Goal: Complete application form: Complete application form

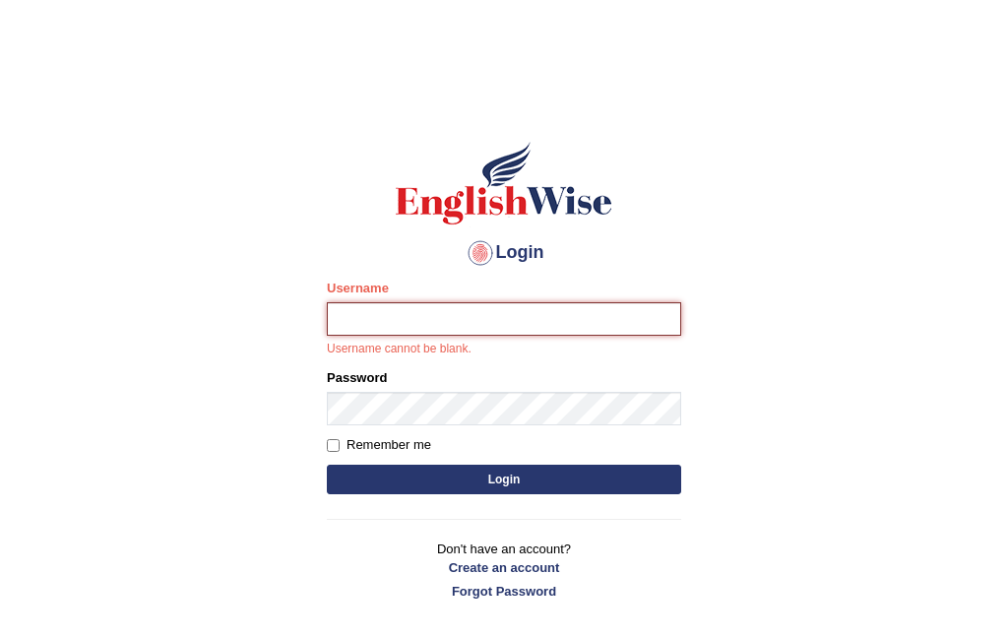
type input "obehi00"
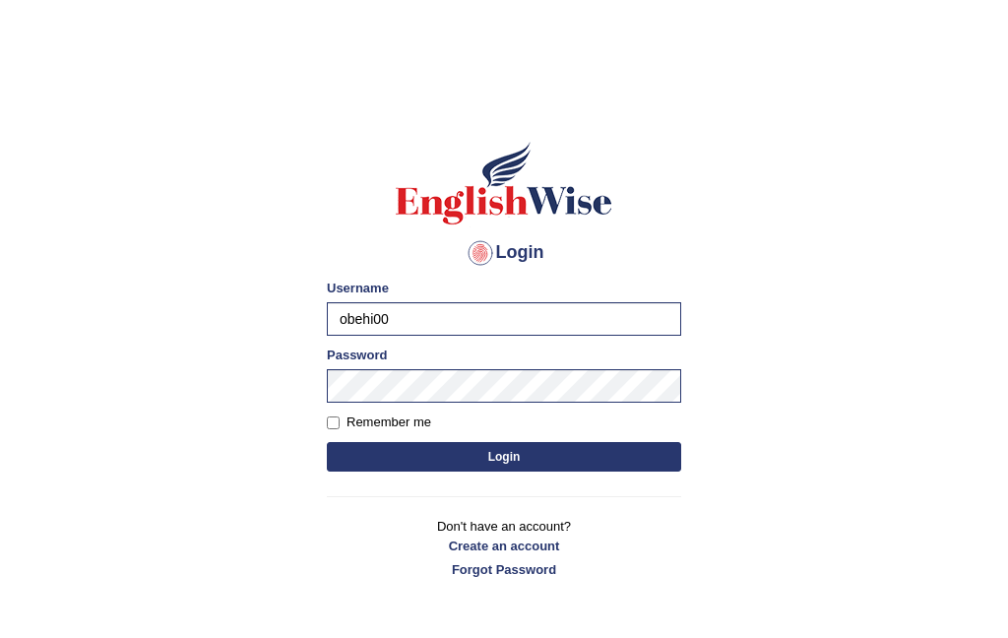
click at [339, 426] on input "Remember me" at bounding box center [333, 422] width 13 height 13
checkbox input "true"
click at [466, 459] on button "Login" at bounding box center [504, 457] width 354 height 30
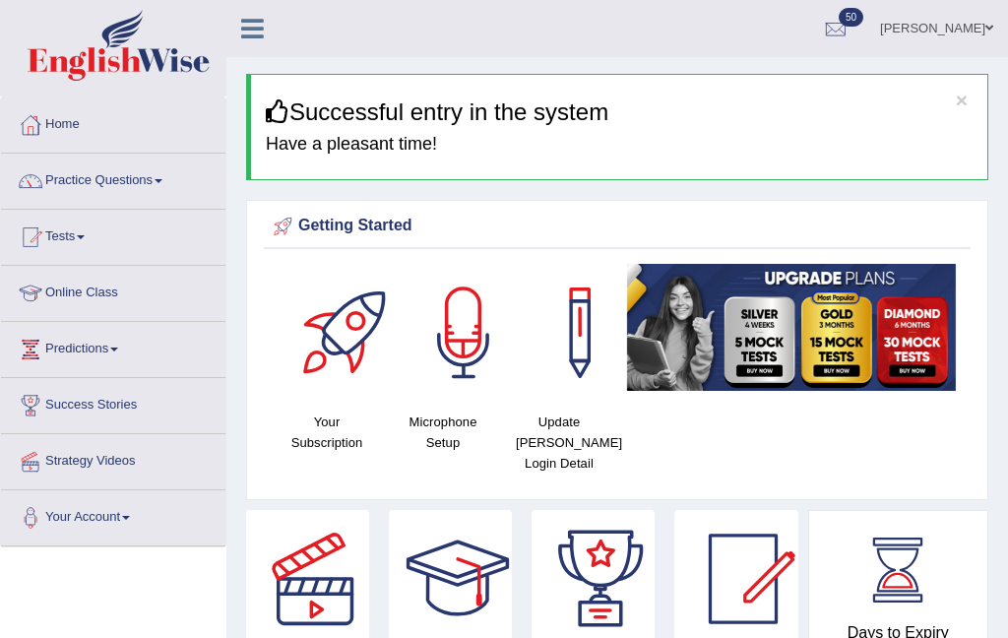
click at [44, 195] on div at bounding box center [31, 181] width 30 height 30
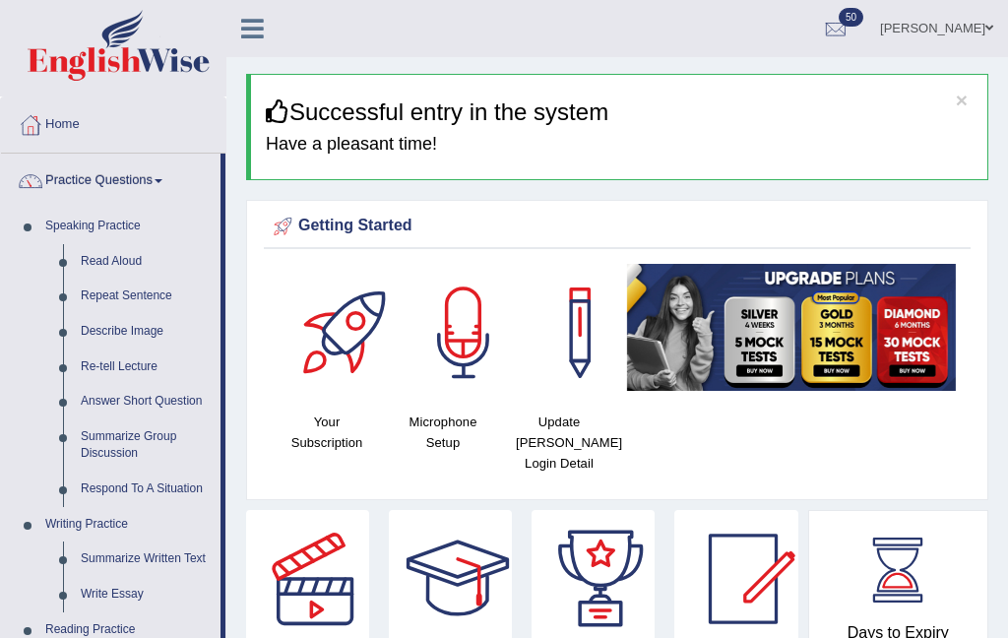
click at [94, 264] on div at bounding box center [504, 319] width 1008 height 638
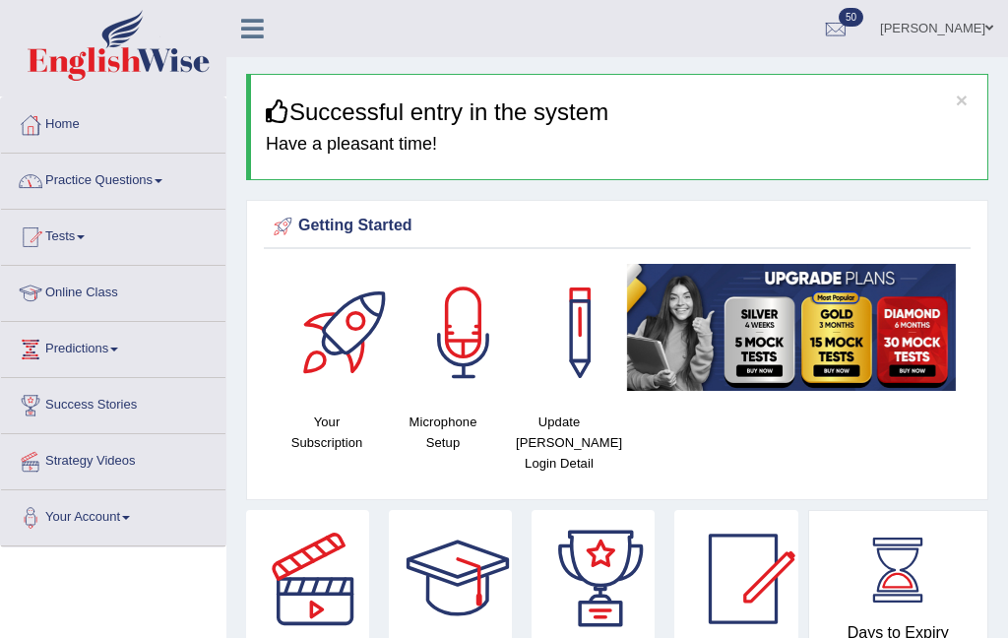
click at [136, 178] on link "Practice Questions" at bounding box center [113, 178] width 224 height 49
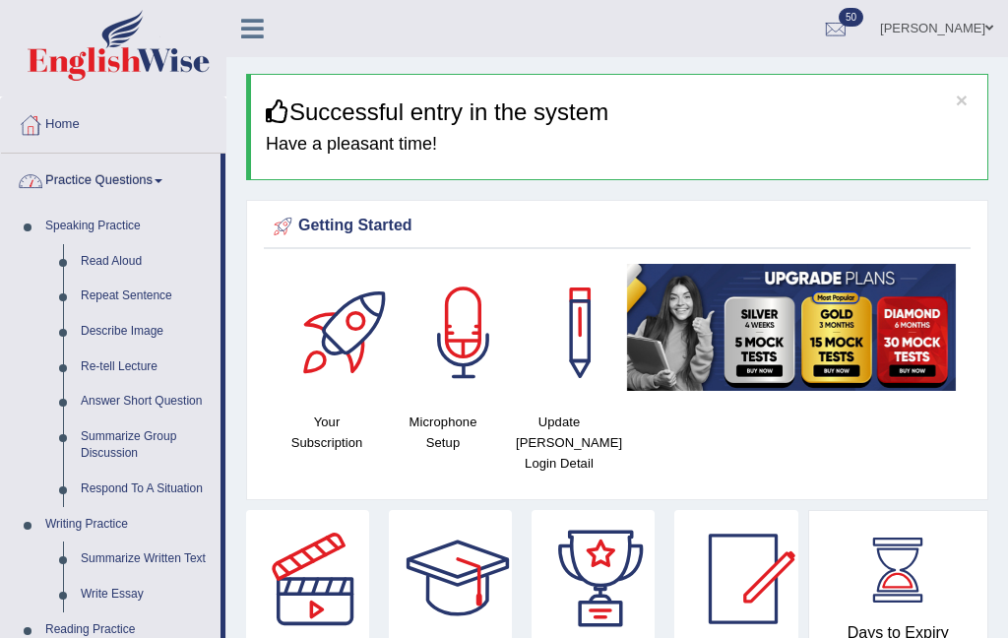
click at [137, 263] on div at bounding box center [504, 319] width 1008 height 638
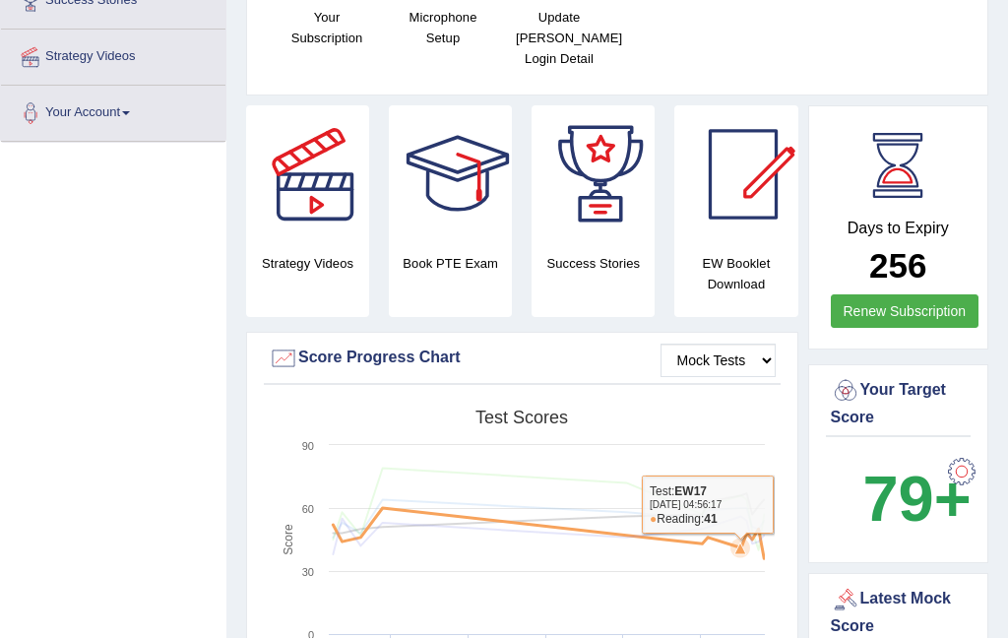
scroll to position [401, 0]
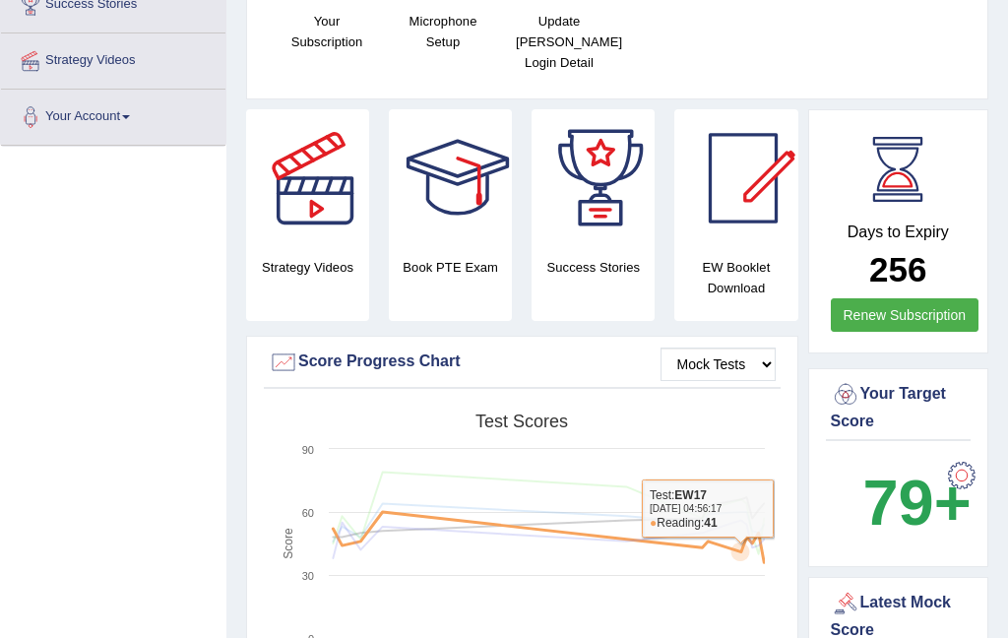
click at [976, 461] on div at bounding box center [961, 475] width 39 height 39
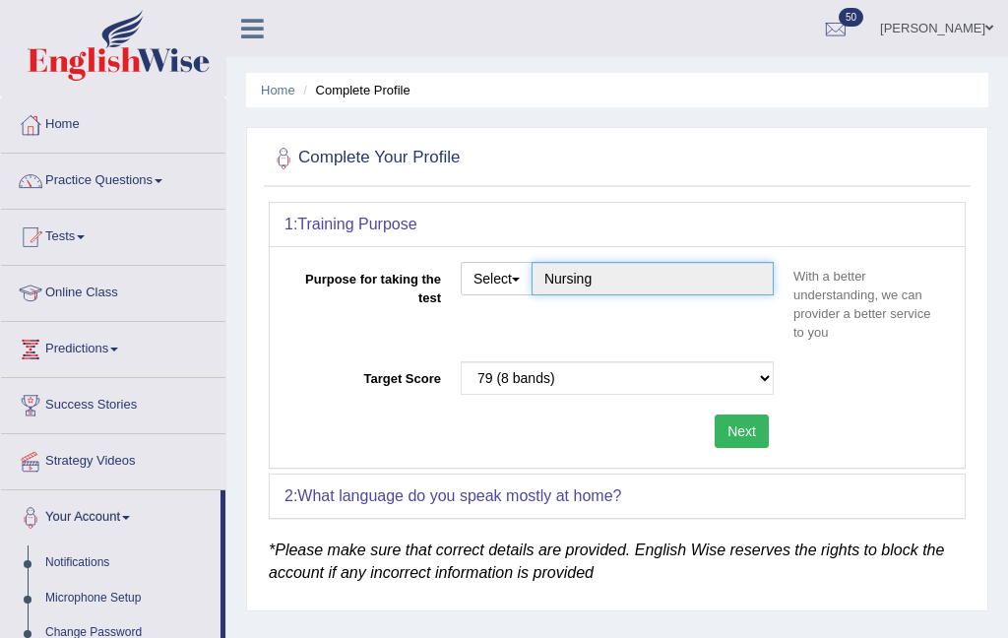
click at [660, 291] on input "Nursing" at bounding box center [652, 278] width 242 height 33
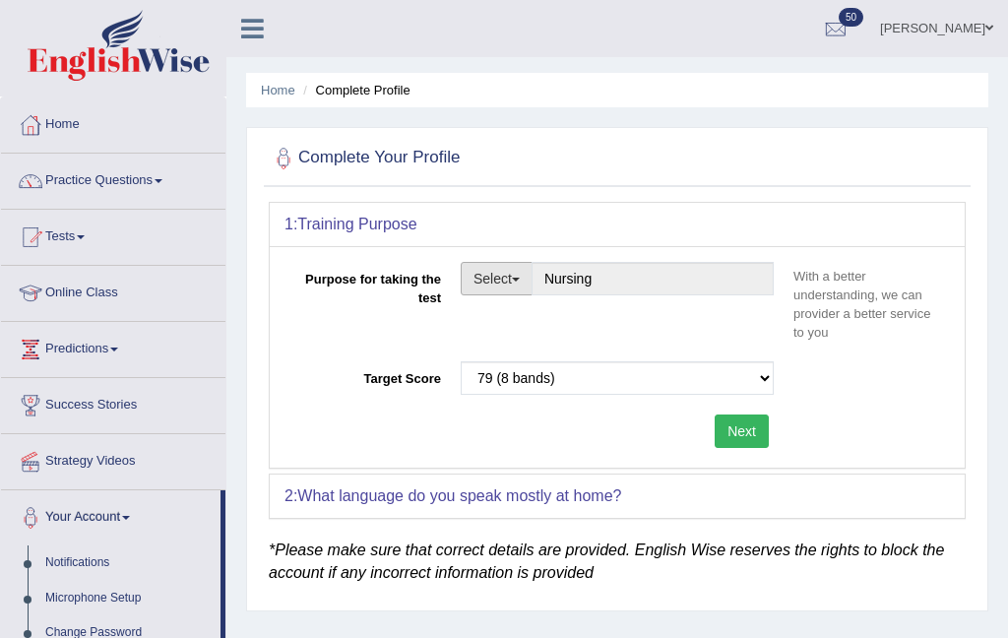
click at [526, 272] on button "Select" at bounding box center [497, 278] width 72 height 33
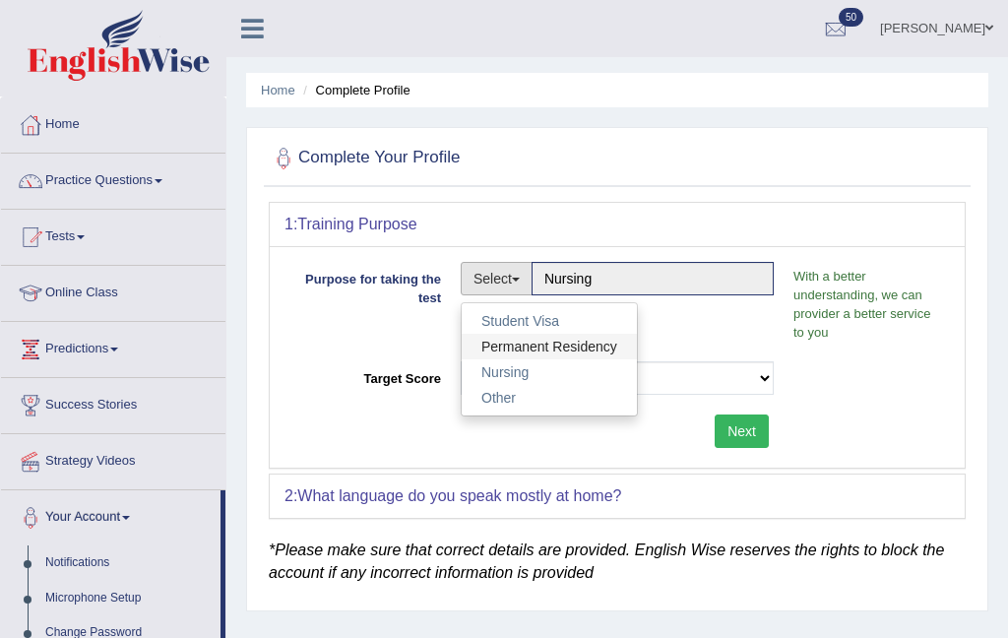
click at [609, 351] on link "Permanent Residency" at bounding box center [549, 347] width 175 height 26
type input "Permanent Residency"
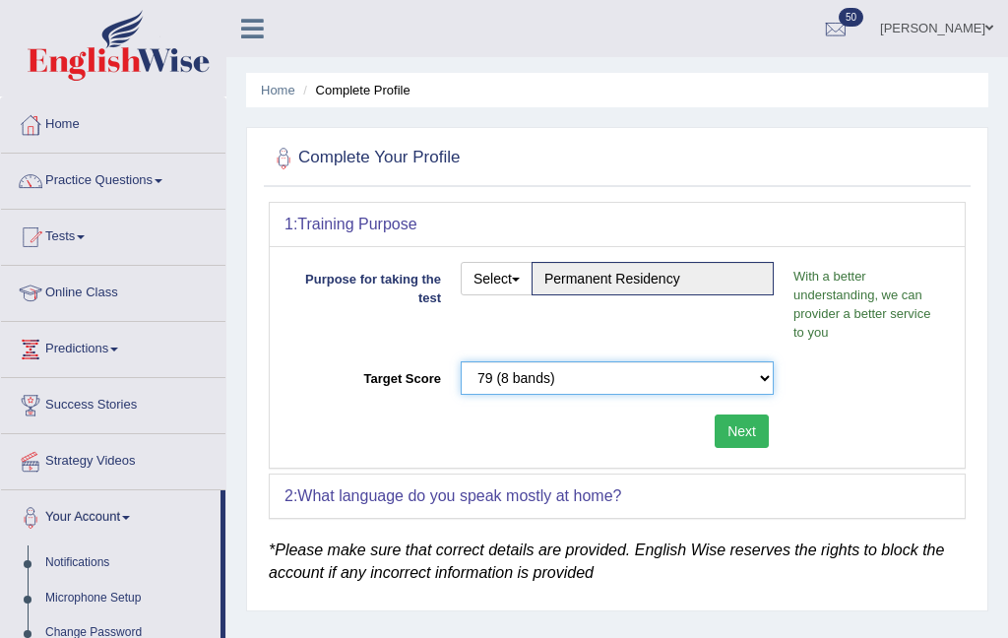
click at [770, 384] on select "Please select the correct value 50 (6 bands) 58 (6.5 bands) 65 (7 bands) 79 (8 …" at bounding box center [617, 377] width 313 height 33
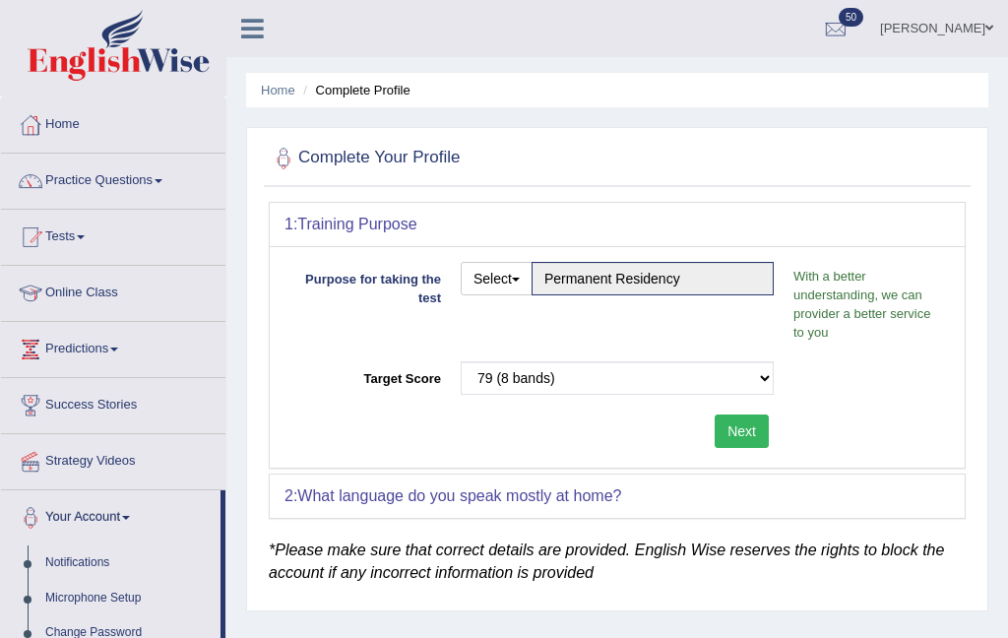
click at [754, 441] on button "Next" at bounding box center [741, 430] width 54 height 33
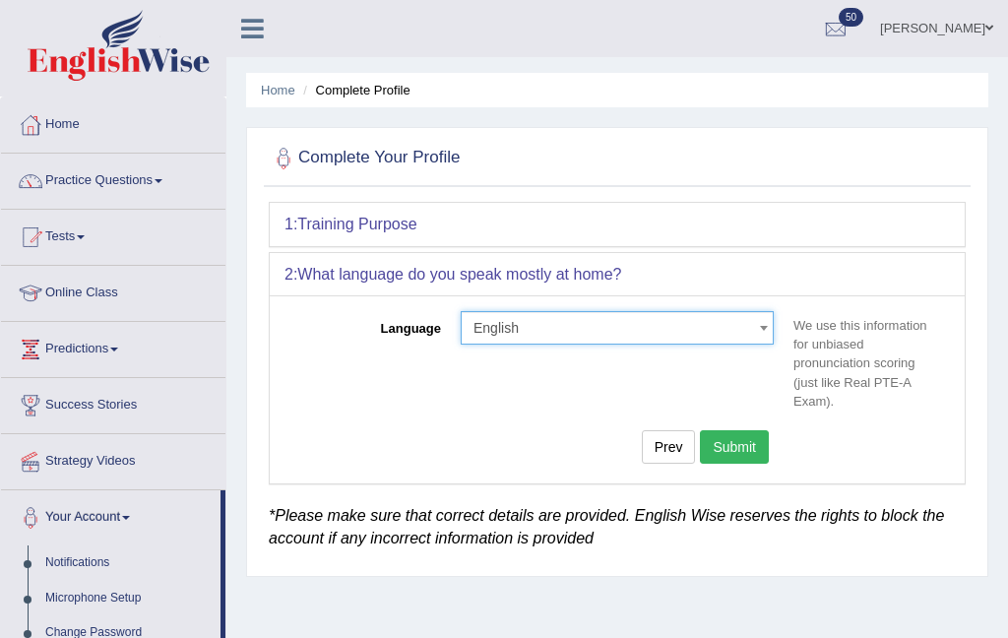
click at [768, 326] on span at bounding box center [763, 327] width 20 height 31
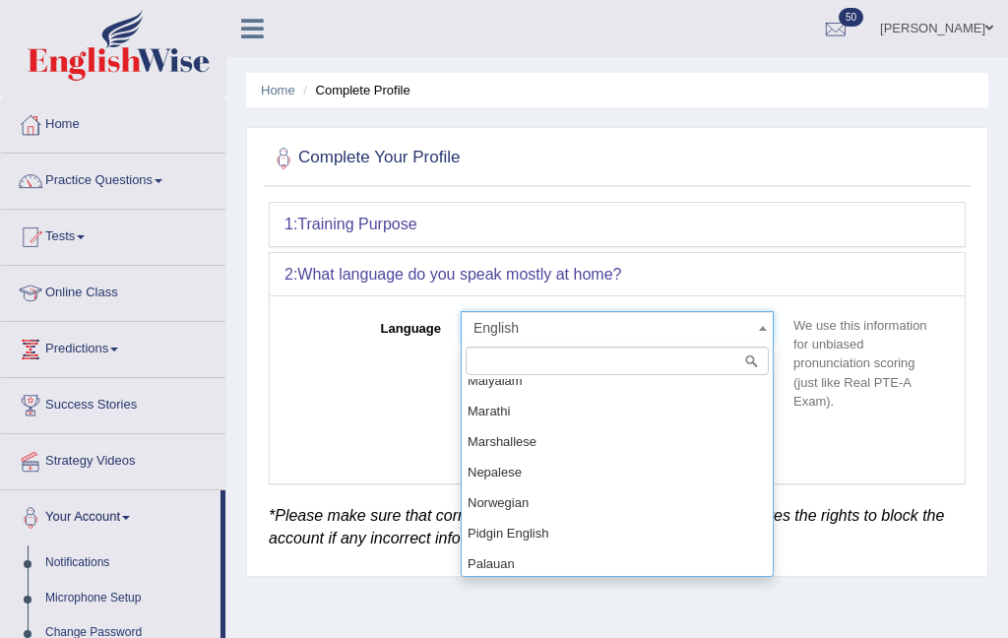
scroll to position [1051, 0]
select select "Nepalese"
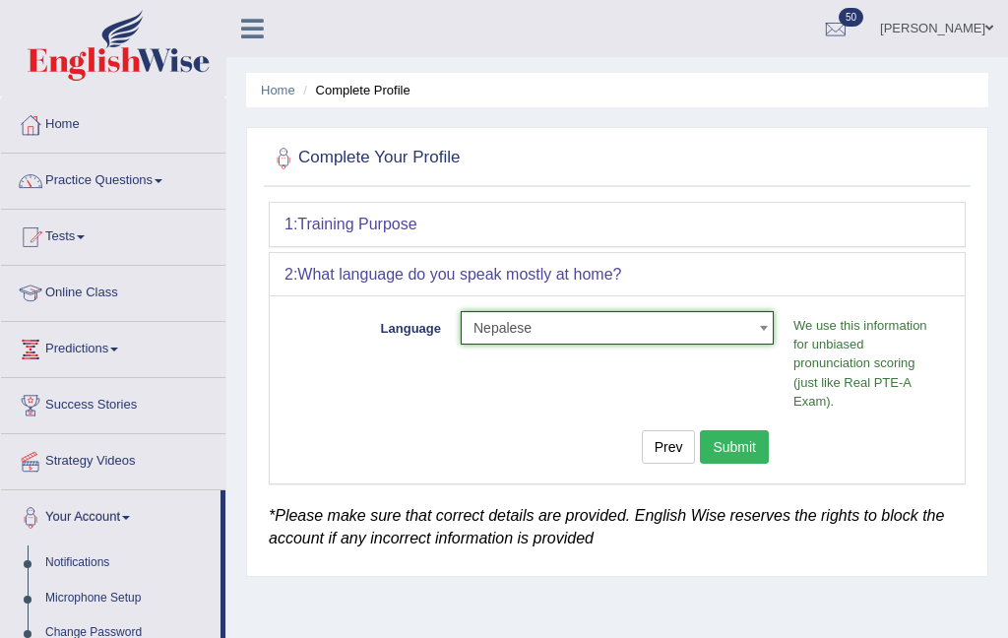
click at [758, 441] on button "Submit" at bounding box center [734, 446] width 69 height 33
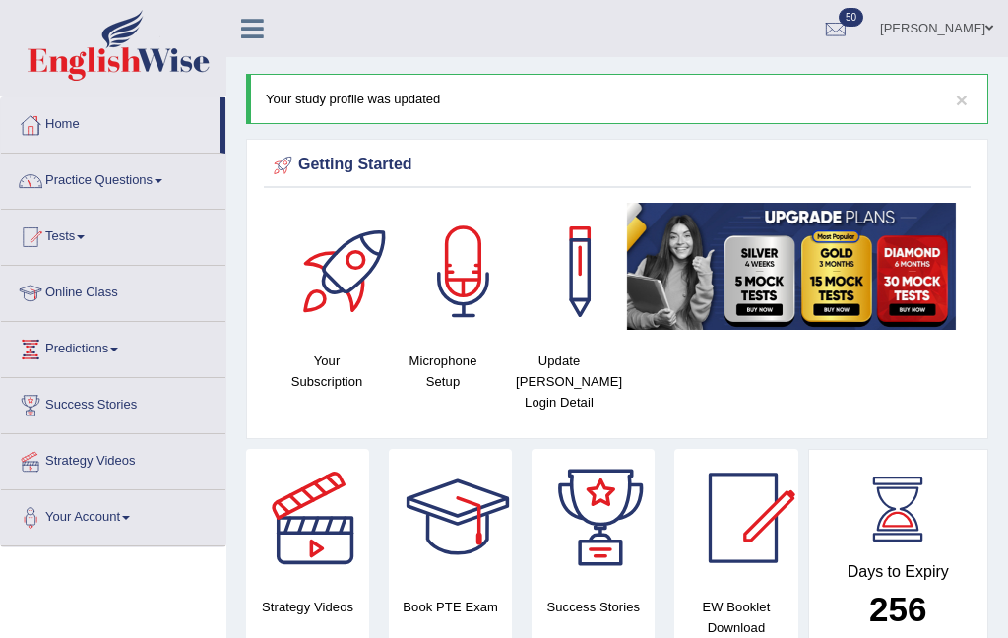
click at [178, 192] on link "Practice Questions" at bounding box center [113, 178] width 224 height 49
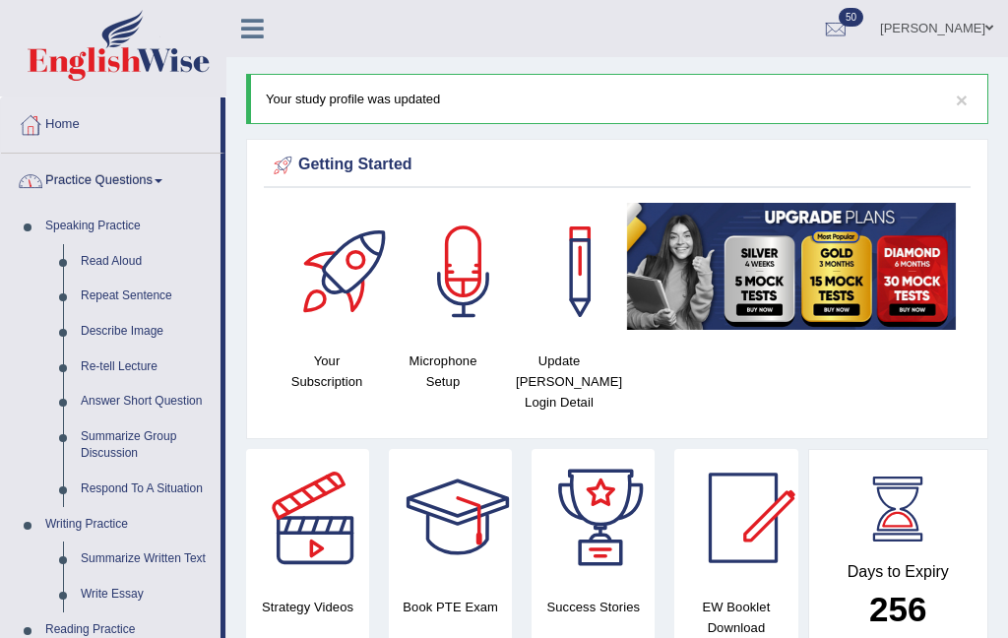
click at [156, 296] on div at bounding box center [504, 319] width 1008 height 638
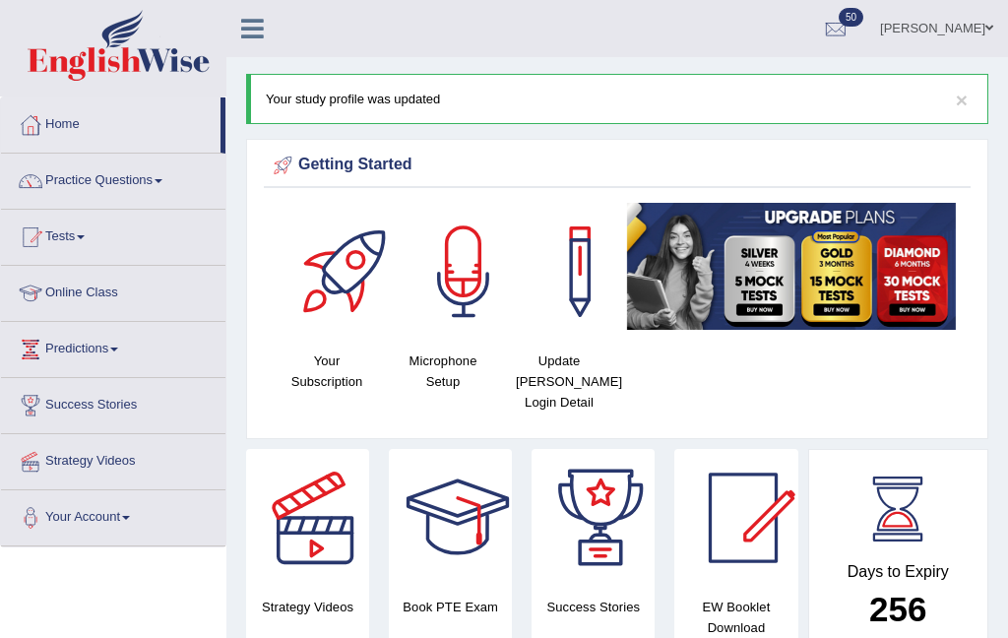
click at [30, 241] on div at bounding box center [31, 237] width 30 height 30
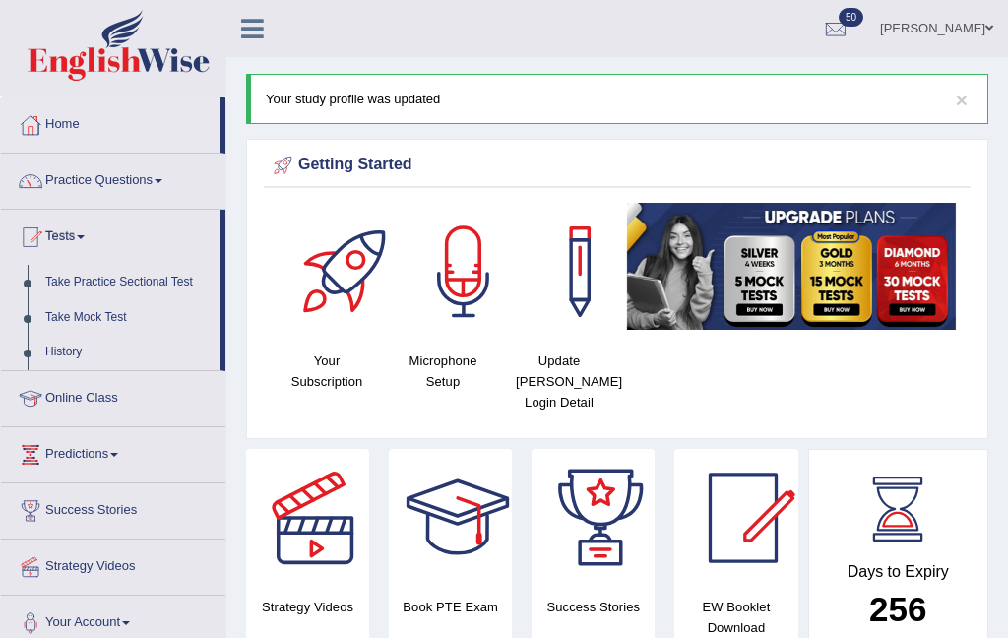
click at [38, 198] on div at bounding box center [504, 319] width 1008 height 638
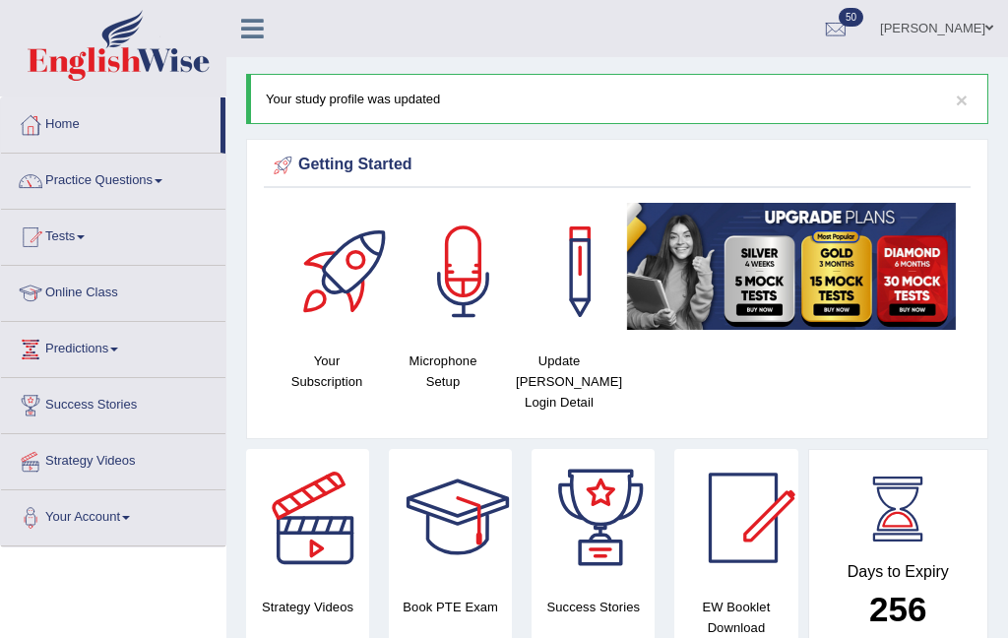
click at [35, 191] on div at bounding box center [31, 181] width 30 height 30
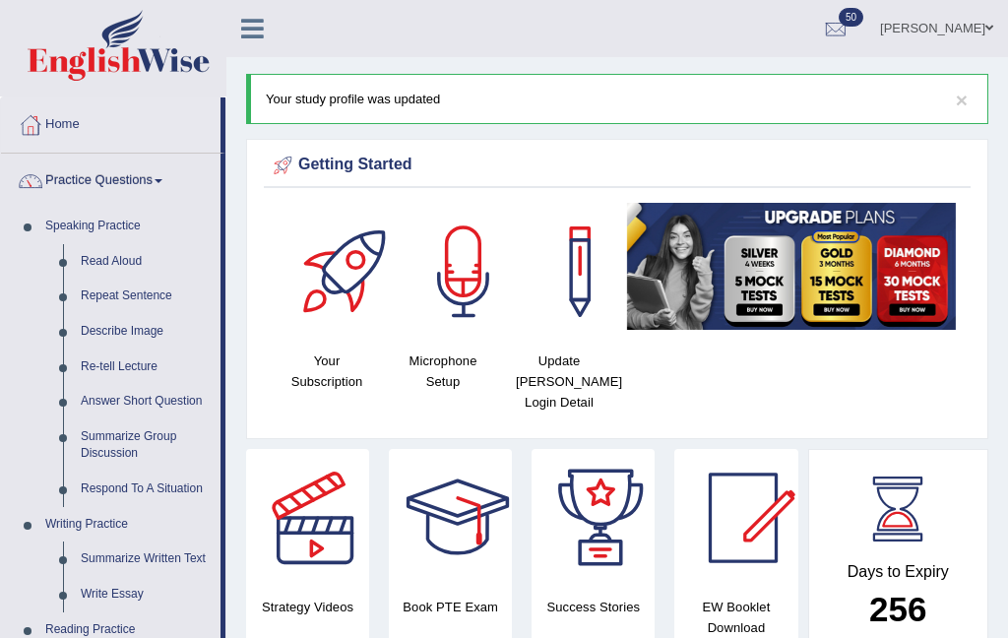
click at [99, 435] on div at bounding box center [504, 319] width 1008 height 638
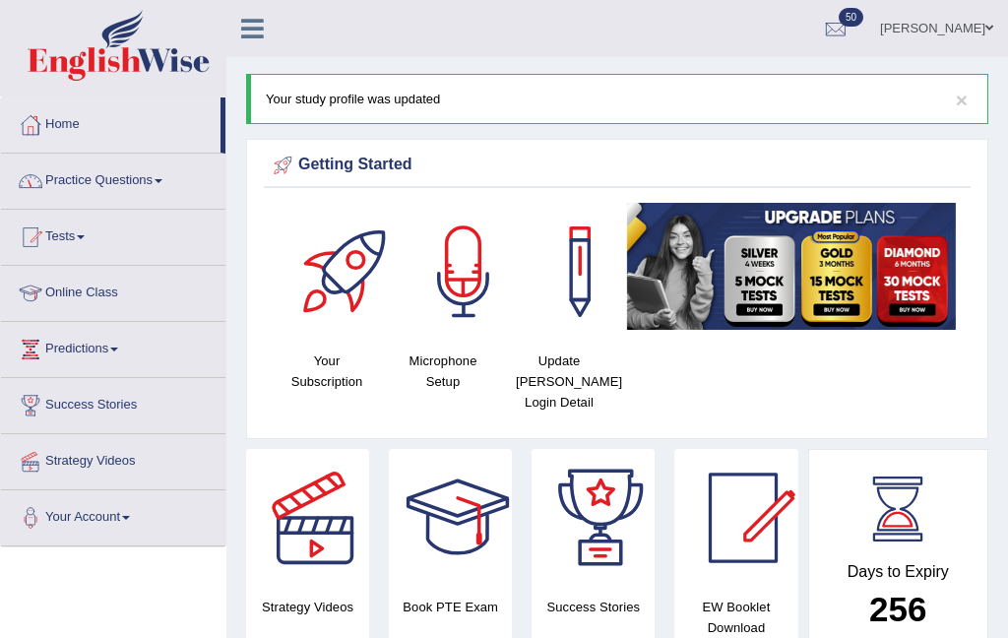
click at [50, 197] on link "Practice Questions" at bounding box center [113, 178] width 224 height 49
